Goal: Task Accomplishment & Management: Manage account settings

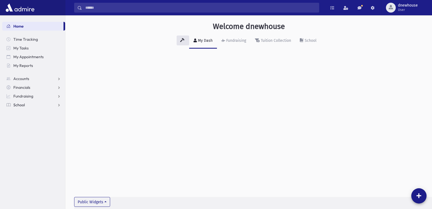
click at [30, 104] on link "School" at bounding box center [33, 104] width 63 height 9
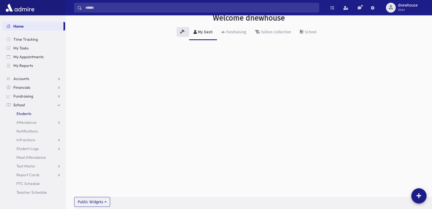
scroll to position [12, 0]
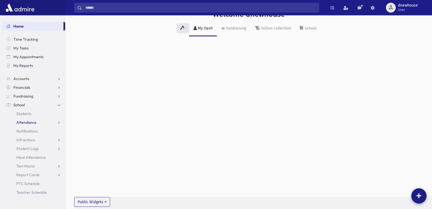
click at [32, 120] on span "Attendance" at bounding box center [26, 122] width 20 height 5
click at [28, 132] on span "Entry" at bounding box center [25, 131] width 9 height 5
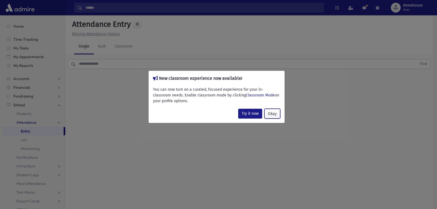
click at [271, 112] on button "Okay" at bounding box center [272, 114] width 16 height 10
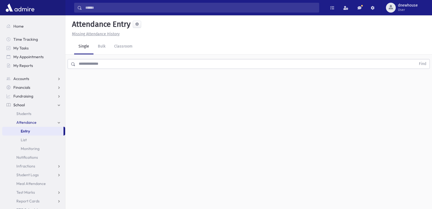
click at [115, 63] on input "text" at bounding box center [246, 64] width 341 height 10
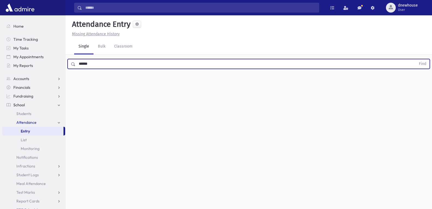
type input "******"
click at [416, 59] on button "Find" at bounding box center [423, 63] width 14 height 9
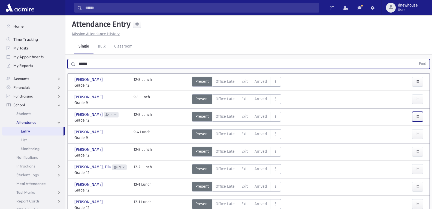
click at [419, 117] on icon "button" at bounding box center [418, 116] width 4 height 5
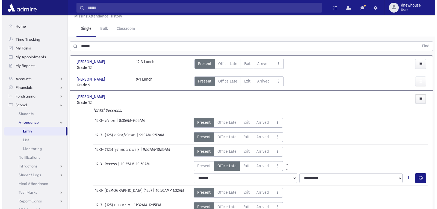
scroll to position [27, 0]
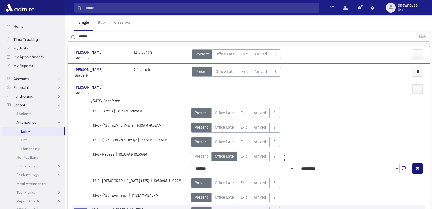
click at [419, 167] on icon "button" at bounding box center [418, 168] width 4 height 5
click at [369, 8] on link at bounding box center [373, 8] width 11 height 10
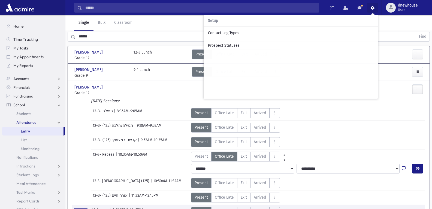
click at [209, 22] on span "Setup" at bounding box center [213, 21] width 10 height 5
click at [331, 8] on span at bounding box center [333, 8] width 4 height 4
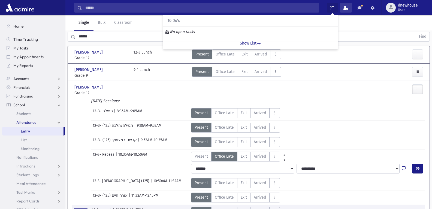
click at [345, 8] on span at bounding box center [346, 8] width 5 height 4
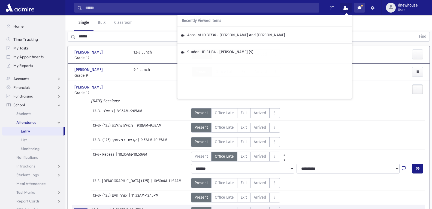
click at [358, 9] on link at bounding box center [359, 8] width 11 height 10
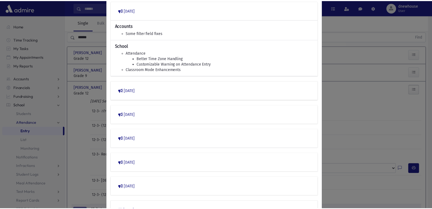
scroll to position [0, 0]
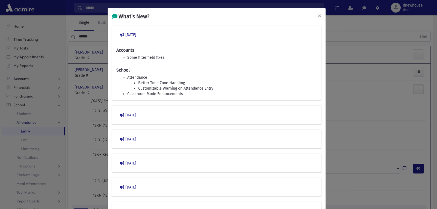
click at [318, 14] on span "×" at bounding box center [319, 16] width 3 height 8
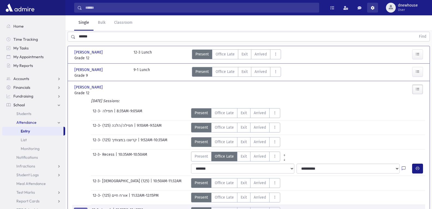
click at [373, 8] on span at bounding box center [373, 8] width 4 height 4
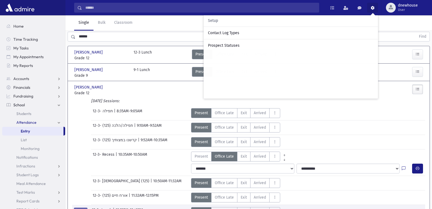
click at [213, 22] on span "Setup" at bounding box center [213, 21] width 10 height 5
click at [408, 7] on span "dnewhouse" at bounding box center [408, 5] width 20 height 4
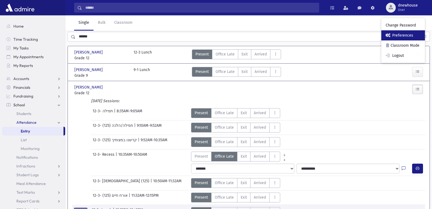
click at [402, 35] on link "Preferences" at bounding box center [404, 35] width 44 height 10
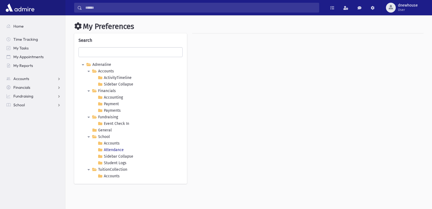
click at [114, 148] on link "Attendance" at bounding box center [111, 150] width 28 height 7
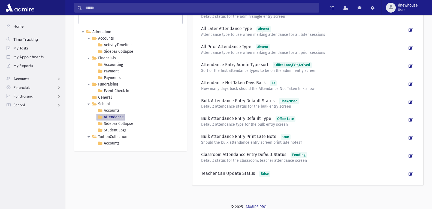
scroll to position [34, 0]
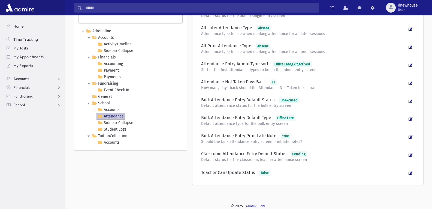
click at [34, 107] on link "School" at bounding box center [33, 104] width 63 height 9
click at [33, 119] on link "Attendance" at bounding box center [33, 122] width 63 height 9
click at [29, 133] on span "Entry" at bounding box center [25, 131] width 9 height 5
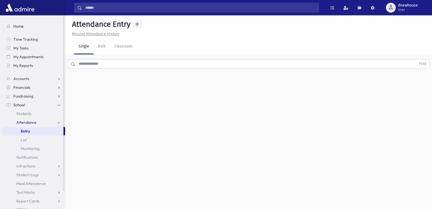
click at [22, 27] on span "Home" at bounding box center [18, 26] width 10 height 5
click at [24, 25] on link "Home" at bounding box center [33, 26] width 63 height 9
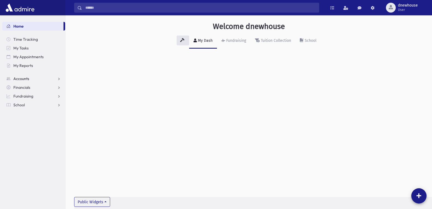
click at [27, 78] on span "Accounts" at bounding box center [21, 78] width 16 height 5
click at [31, 6] on img at bounding box center [19, 7] width 31 height 11
click at [395, 10] on div "button" at bounding box center [391, 8] width 10 height 10
click at [402, 37] on link "Preferences" at bounding box center [404, 35] width 44 height 10
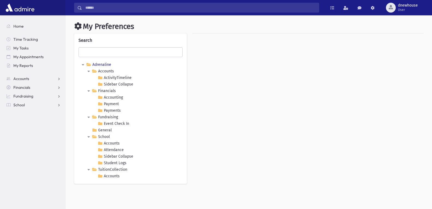
click at [95, 65] on link "Adrenaline" at bounding box center [98, 64] width 27 height 7
click at [83, 63] on icon at bounding box center [82, 64] width 7 height 7
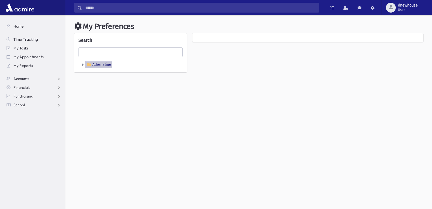
click at [87, 66] on icon at bounding box center [88, 64] width 7 height 7
click at [84, 64] on icon at bounding box center [82, 64] width 7 height 7
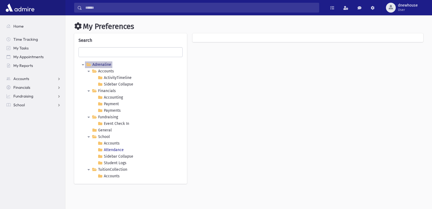
click at [112, 147] on link "Attendance" at bounding box center [111, 150] width 28 height 7
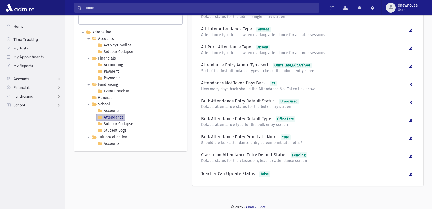
scroll to position [34, 0]
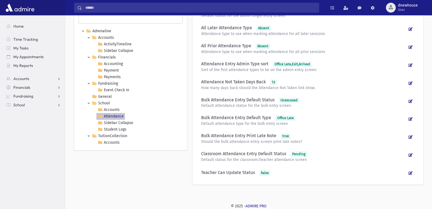
click at [360, 54] on div "All Prior Attendance Type Absent Attendance type to use when marking attendance…" at bounding box center [308, 49] width 222 height 18
